Goal: Task Accomplishment & Management: Manage account settings

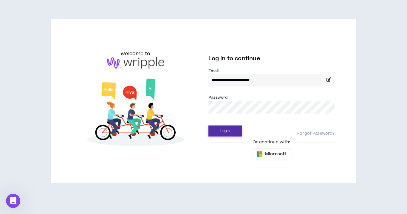
click at [236, 128] on button "Login" at bounding box center [225, 131] width 33 height 11
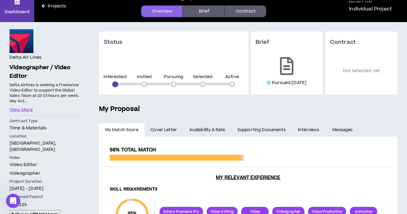
scroll to position [21, 0]
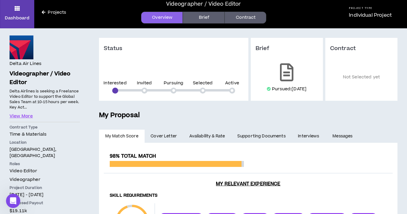
click at [52, 13] on link "Projects" at bounding box center [53, 12] width 39 height 7
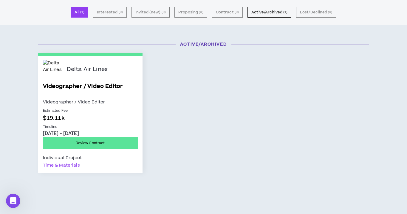
scroll to position [56, 0]
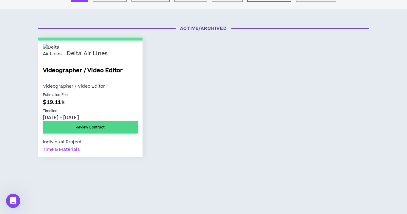
click at [92, 130] on link "Review Contract" at bounding box center [90, 127] width 95 height 13
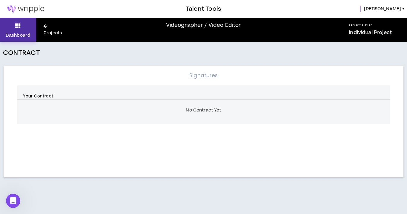
click at [25, 33] on p "Dashboard" at bounding box center [18, 35] width 25 height 6
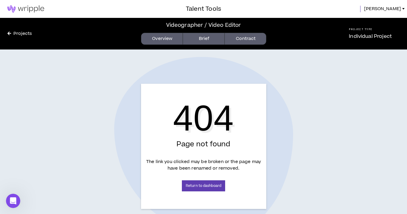
click at [21, 11] on img at bounding box center [26, 8] width 52 height 7
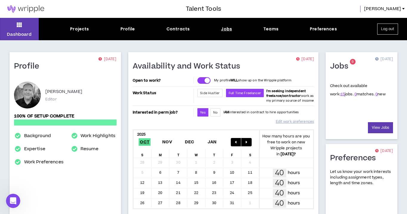
click at [227, 28] on div "Jobs" at bounding box center [226, 29] width 11 height 6
